Goal: Book appointment/travel/reservation

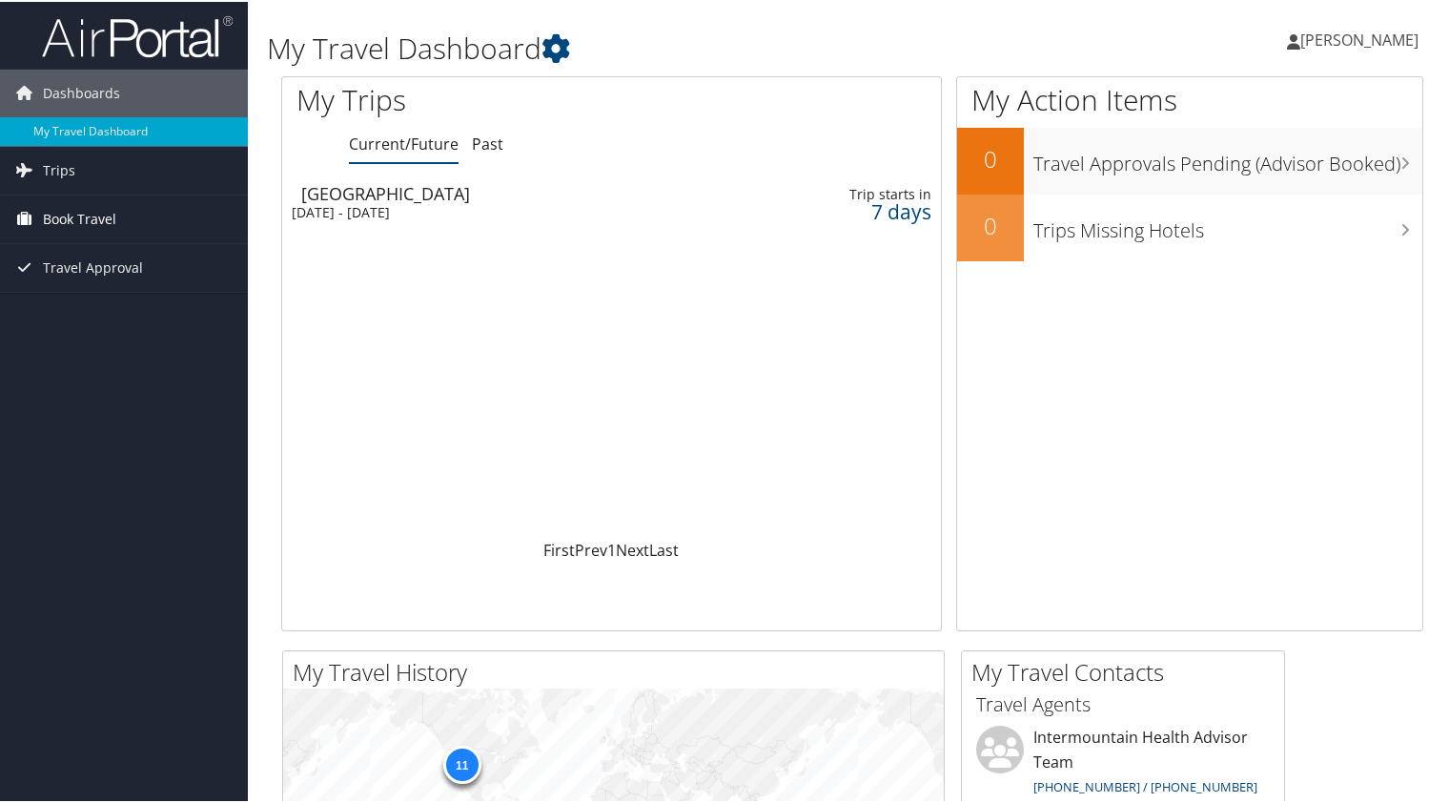
click at [105, 228] on span "Book Travel" at bounding box center [79, 217] width 73 height 48
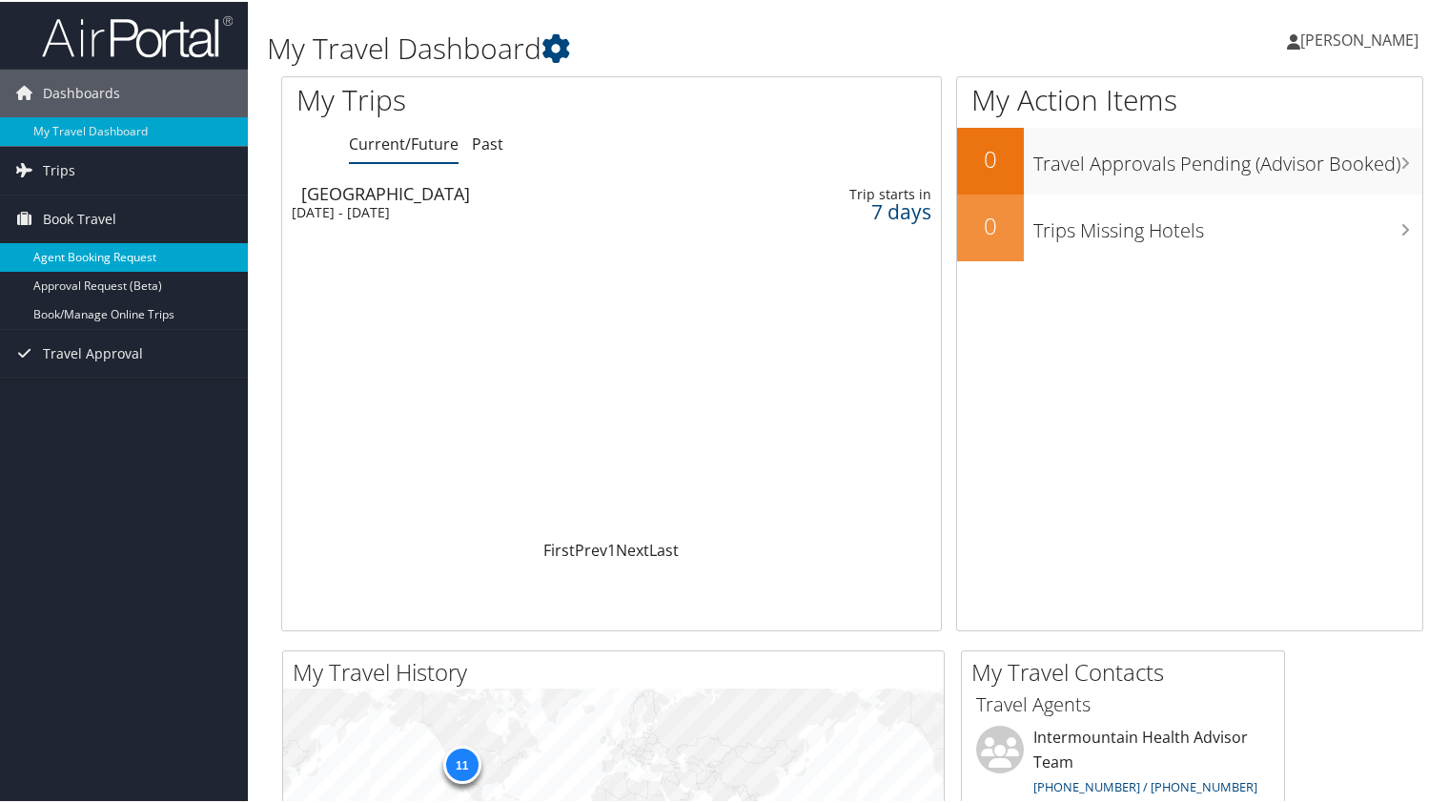
click at [110, 257] on link "Agent Booking Request" at bounding box center [124, 255] width 248 height 29
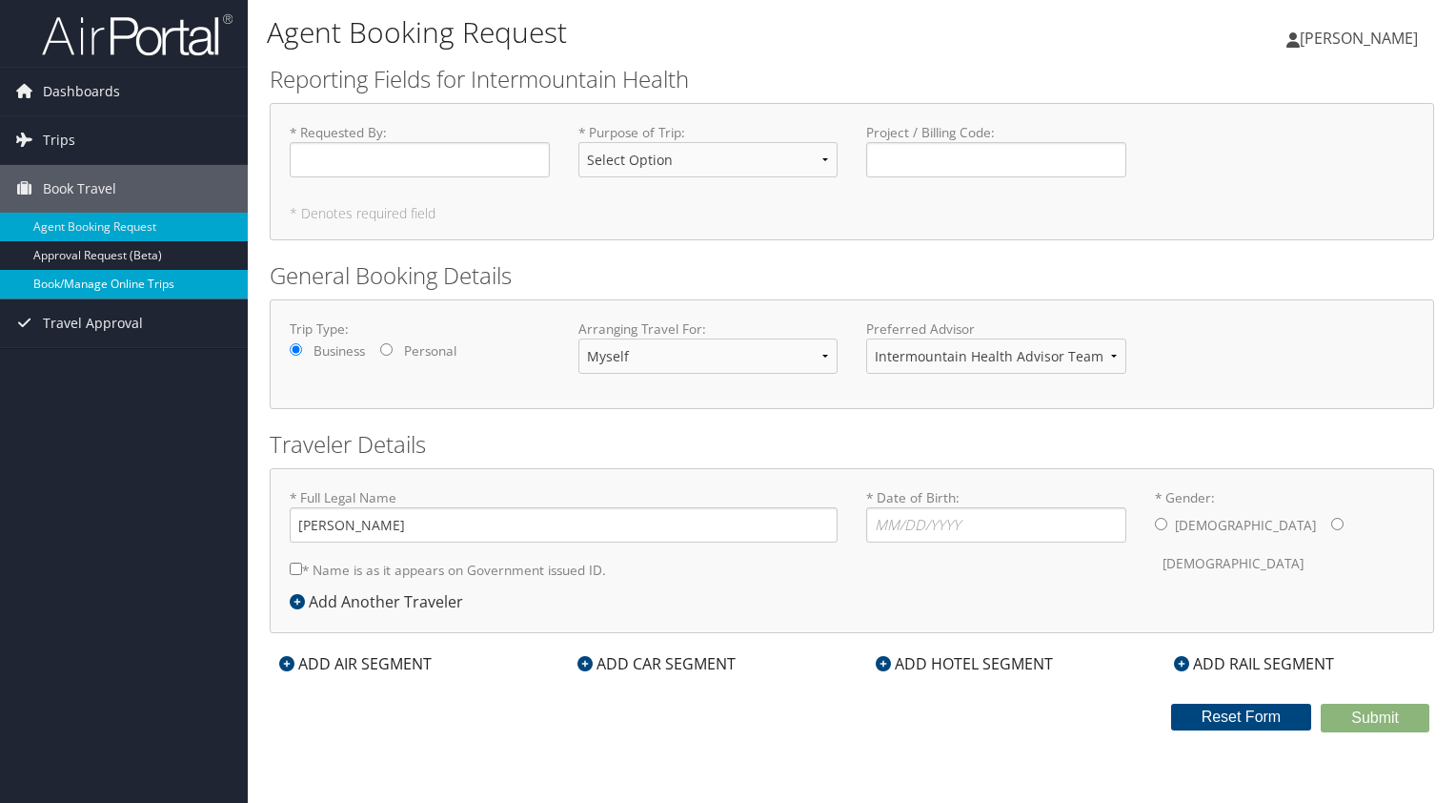
click at [103, 291] on link "Book/Manage Online Trips" at bounding box center [124, 284] width 248 height 29
